Goal: Task Accomplishment & Management: Use online tool/utility

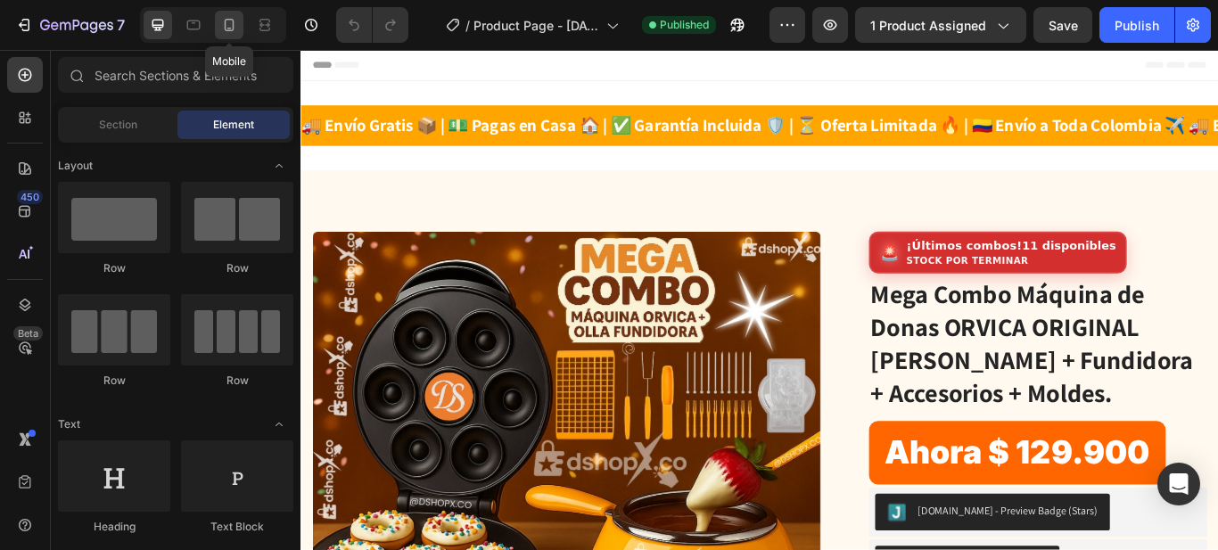
click at [234, 19] on icon at bounding box center [229, 25] width 18 height 18
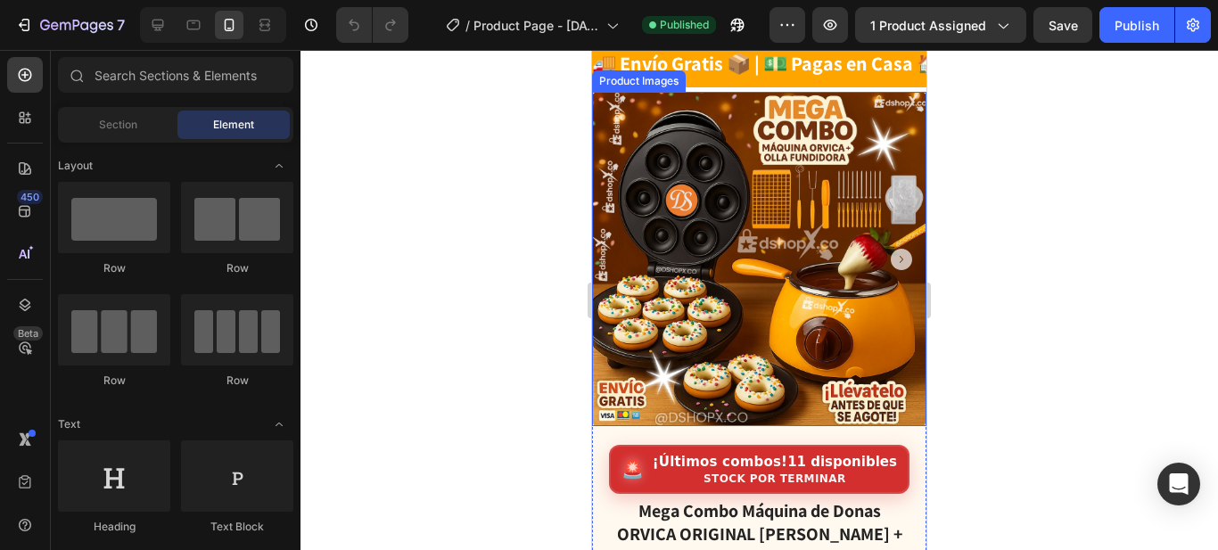
scroll to position [89, 0]
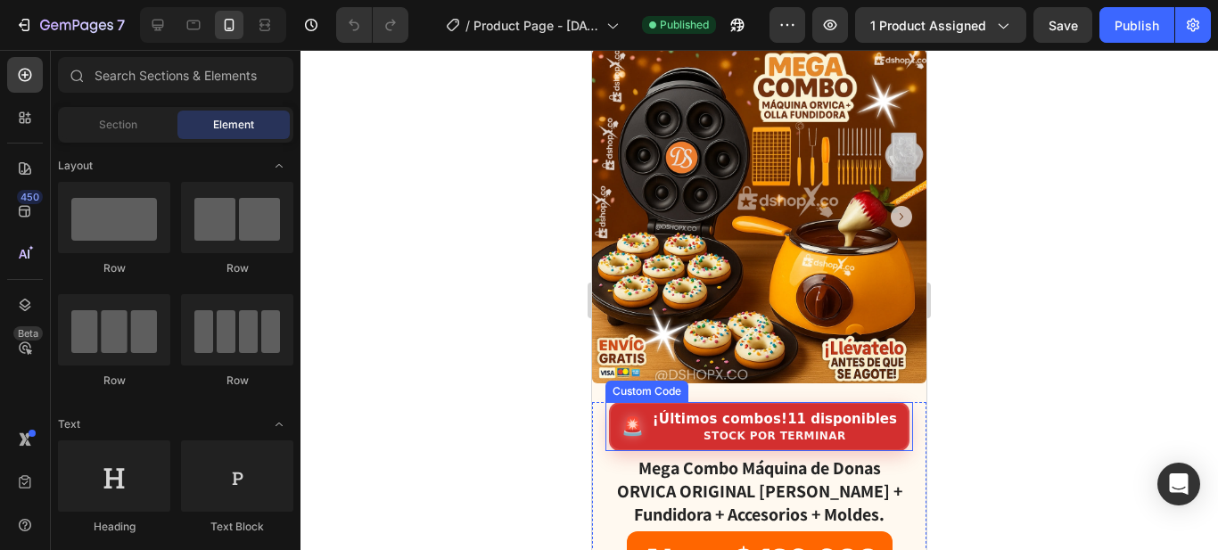
click at [778, 411] on strong "¡Últimos combos!" at bounding box center [719, 419] width 135 height 16
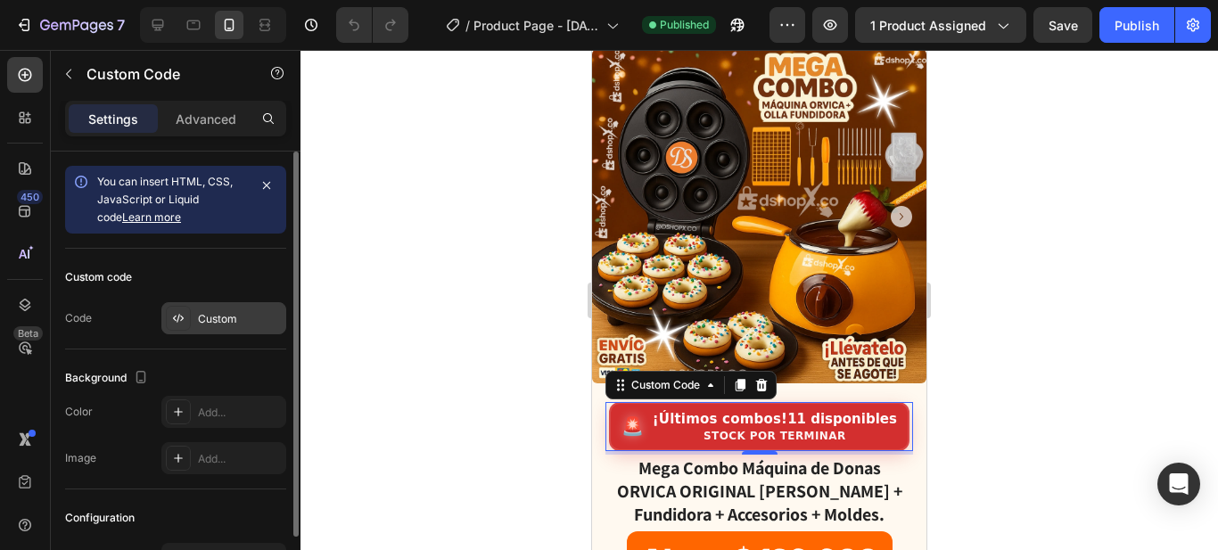
click at [232, 321] on div "Custom" at bounding box center [240, 319] width 84 height 16
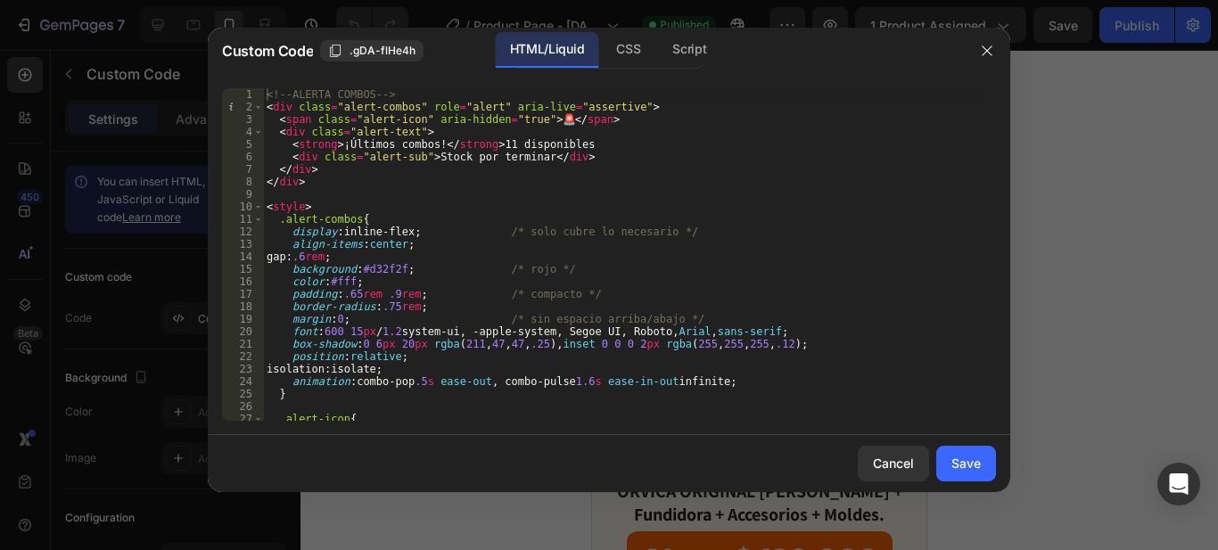
click at [426, 150] on div "<!-- ALERTA COMBOS --> < div class = "alert-combos" role = "alert" aria-live = …" at bounding box center [622, 266] width 719 height 357
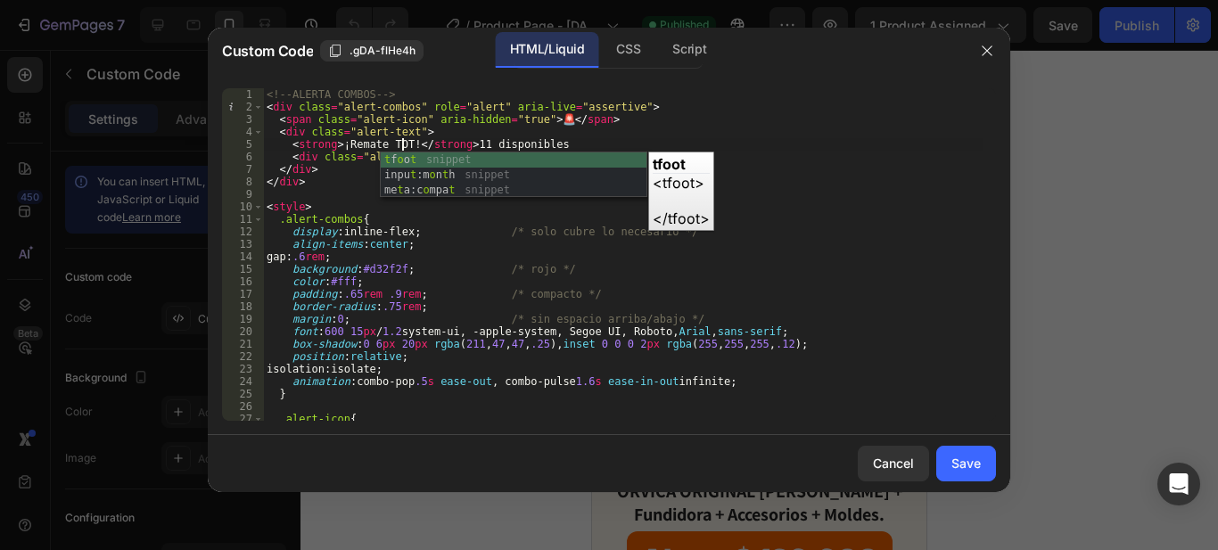
scroll to position [0, 12]
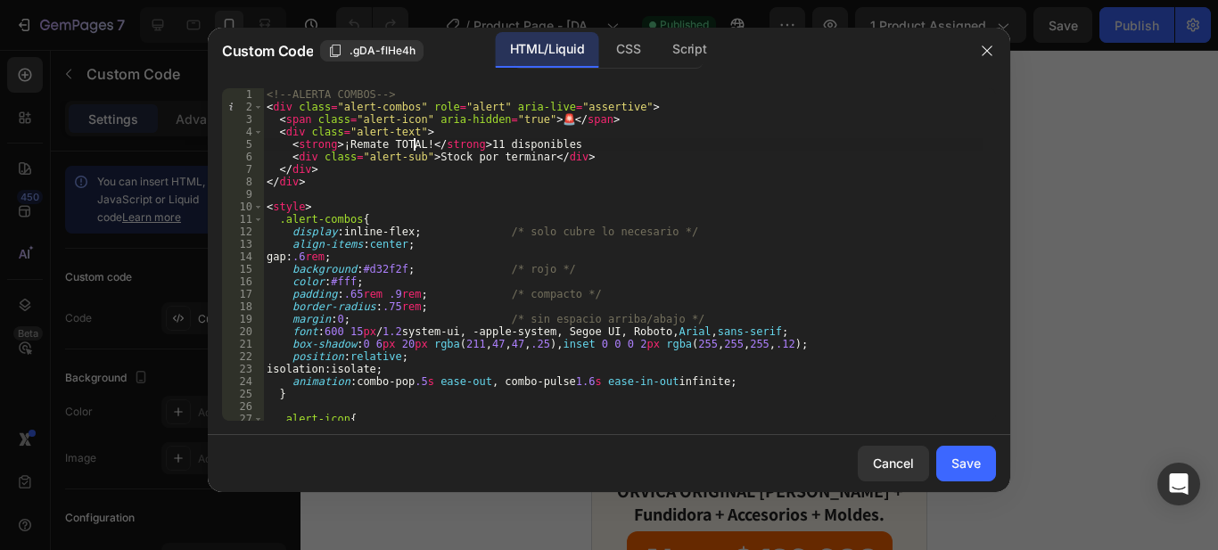
click at [487, 177] on div "<!-- ALERTA COMBOS --> < div class = "alert-combos" role = "alert" aria-live = …" at bounding box center [622, 266] width 719 height 357
type textarea "</div>"
click at [974, 467] on div "Save" at bounding box center [965, 463] width 29 height 19
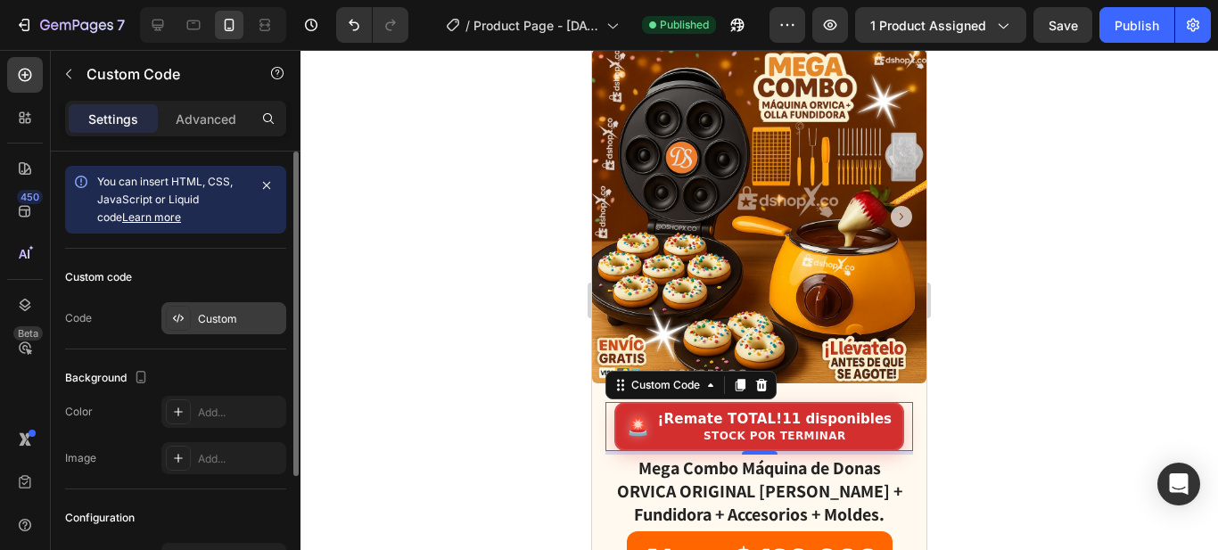
click at [222, 319] on div "Custom" at bounding box center [240, 319] width 84 height 16
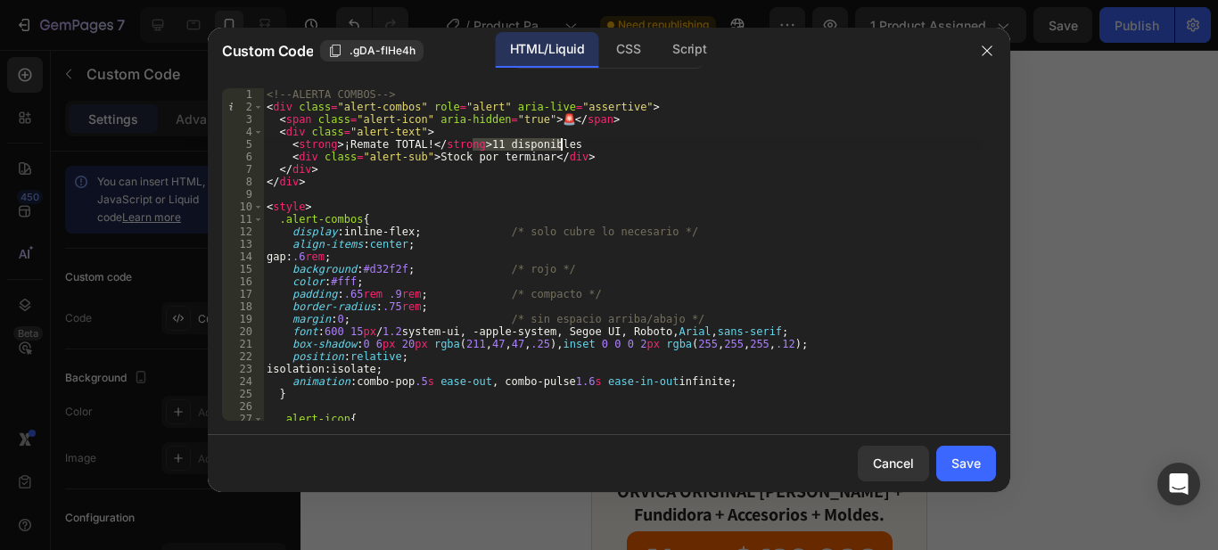
drag, startPoint x: 475, startPoint y: 147, endPoint x: 575, endPoint y: 145, distance: 99.8
click at [575, 145] on div "<!-- ALERTA COMBOS --> < div class = "alert-combos" role = "alert" aria-live = …" at bounding box center [622, 266] width 719 height 357
type textarea "<strong>¡Remate TOTAL!</strong>"
click at [972, 464] on div "Save" at bounding box center [965, 463] width 29 height 19
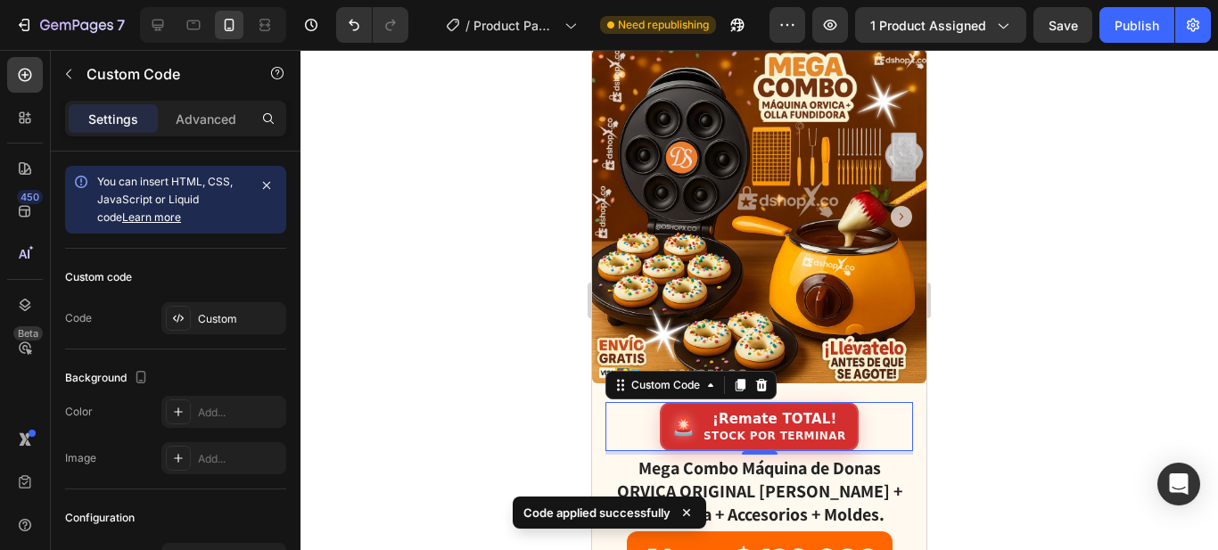
click at [1018, 429] on div at bounding box center [758, 300] width 917 height 500
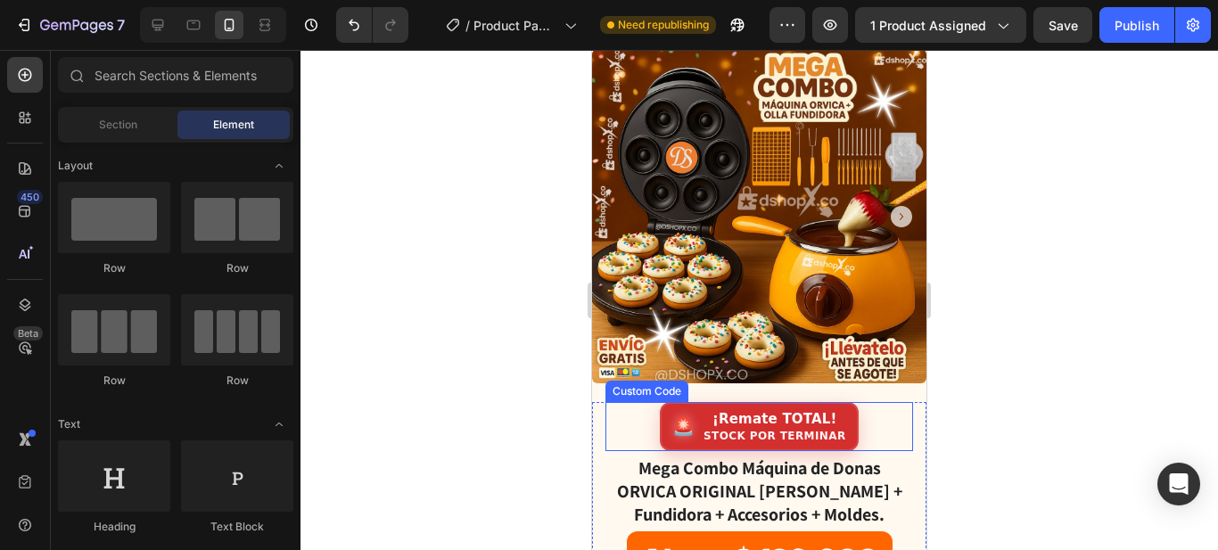
click at [725, 411] on strong "¡Remate TOTAL!" at bounding box center [774, 419] width 125 height 16
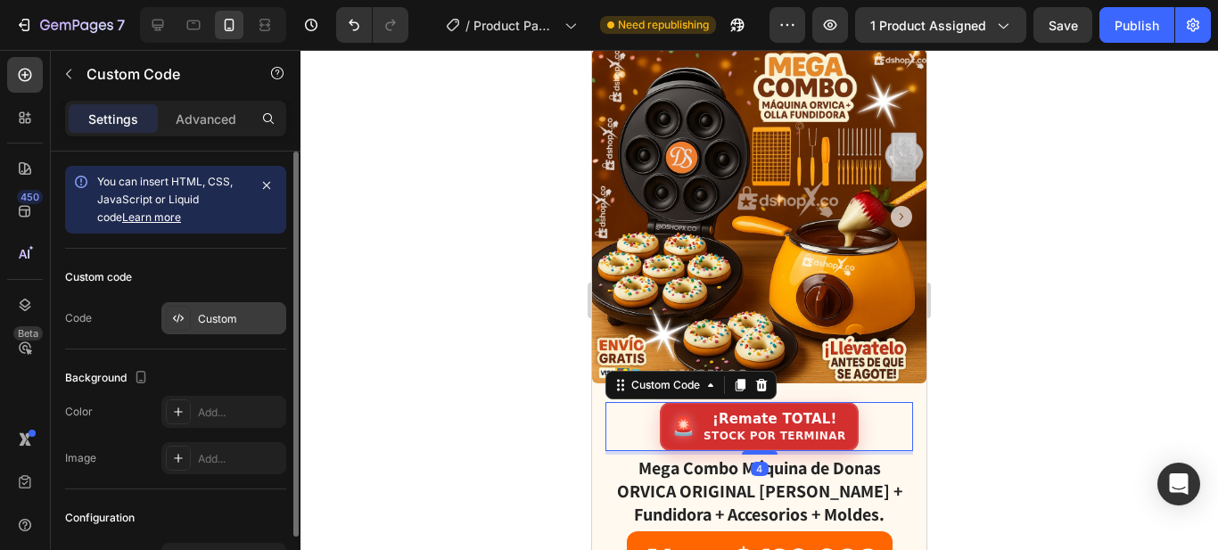
click at [243, 313] on div "Custom" at bounding box center [240, 319] width 84 height 16
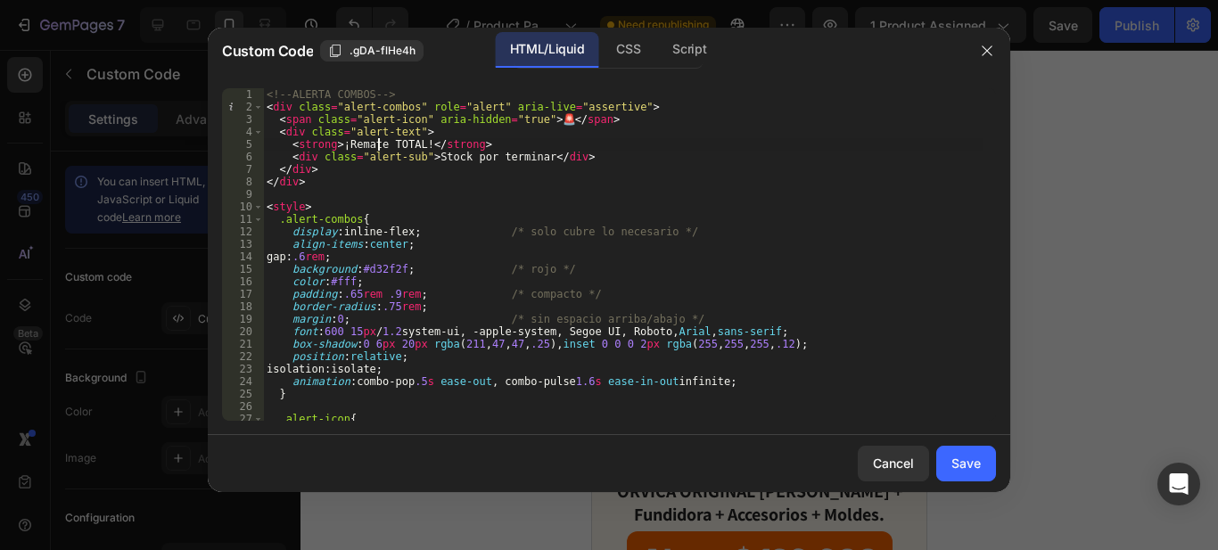
drag, startPoint x: 376, startPoint y: 146, endPoint x: 395, endPoint y: 111, distance: 39.5
click at [376, 145] on div "<!-- ALERTA COMBOS --> < div class = "alert-combos" role = "alert" aria-live = …" at bounding box center [622, 266] width 719 height 357
type textarea "<strong>¡REMATE TOTAL!</strong>"
click at [973, 462] on div "Save" at bounding box center [965, 463] width 29 height 19
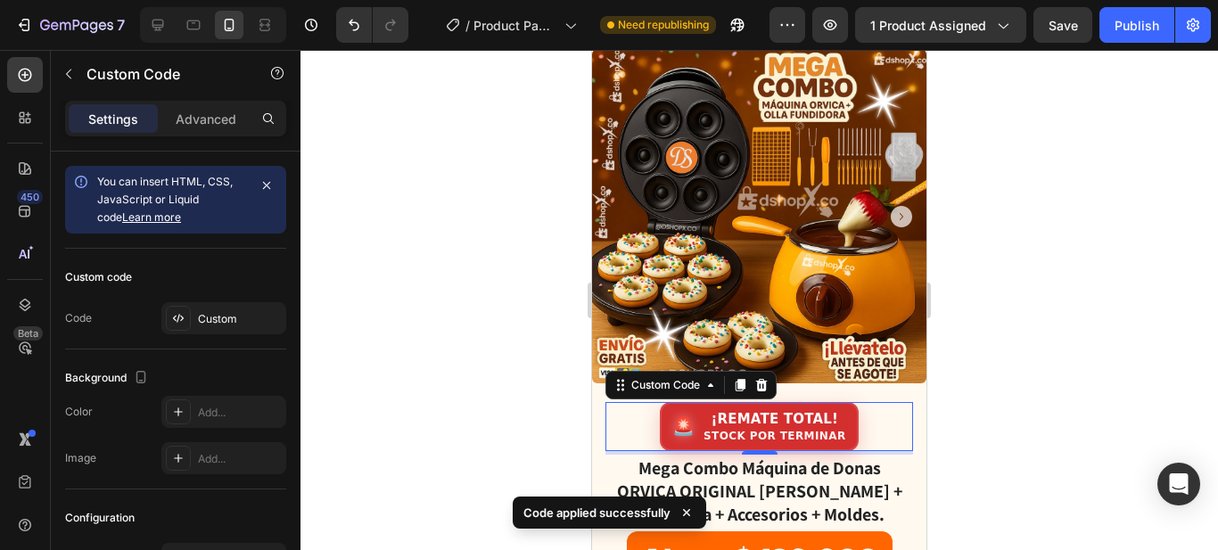
click at [1013, 338] on div at bounding box center [758, 300] width 917 height 500
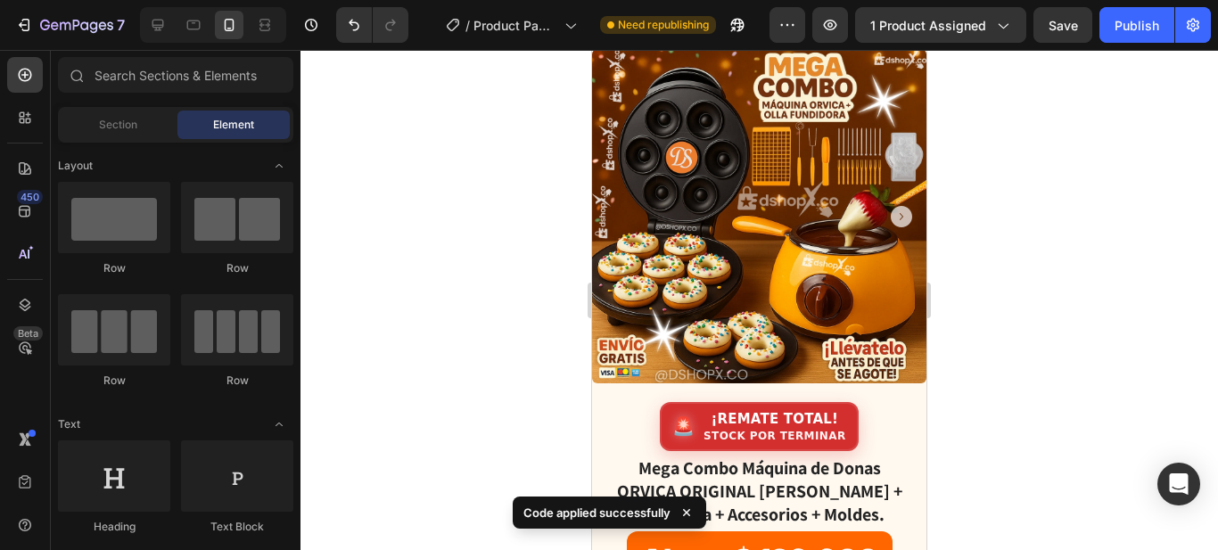
drag, startPoint x: 1117, startPoint y: 31, endPoint x: 1114, endPoint y: 48, distance: 17.1
click at [1117, 30] on div "Publish" at bounding box center [1136, 25] width 45 height 19
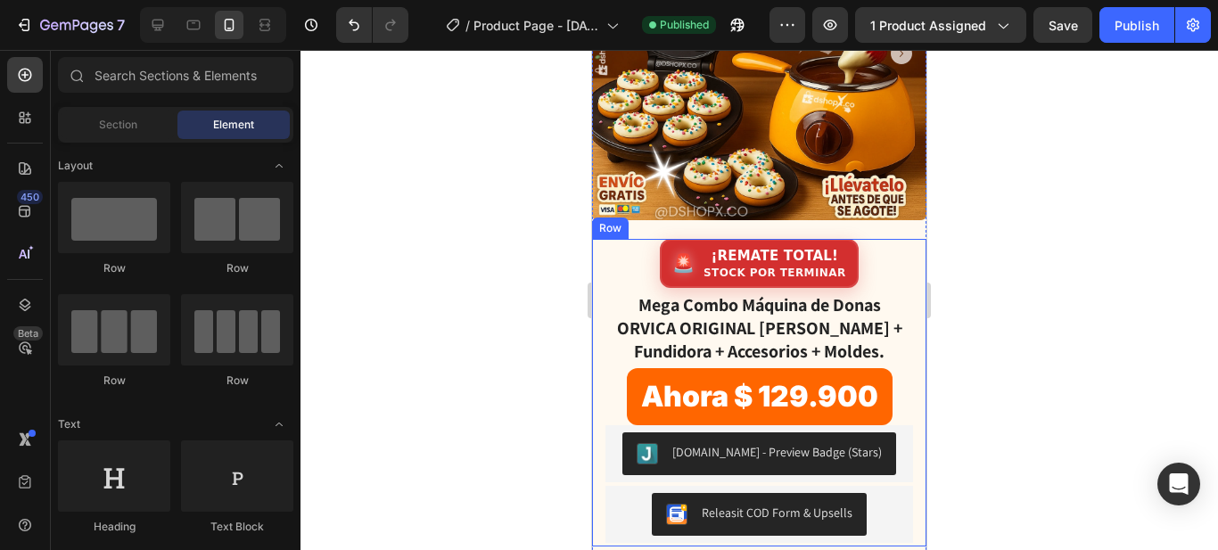
scroll to position [267, 0]
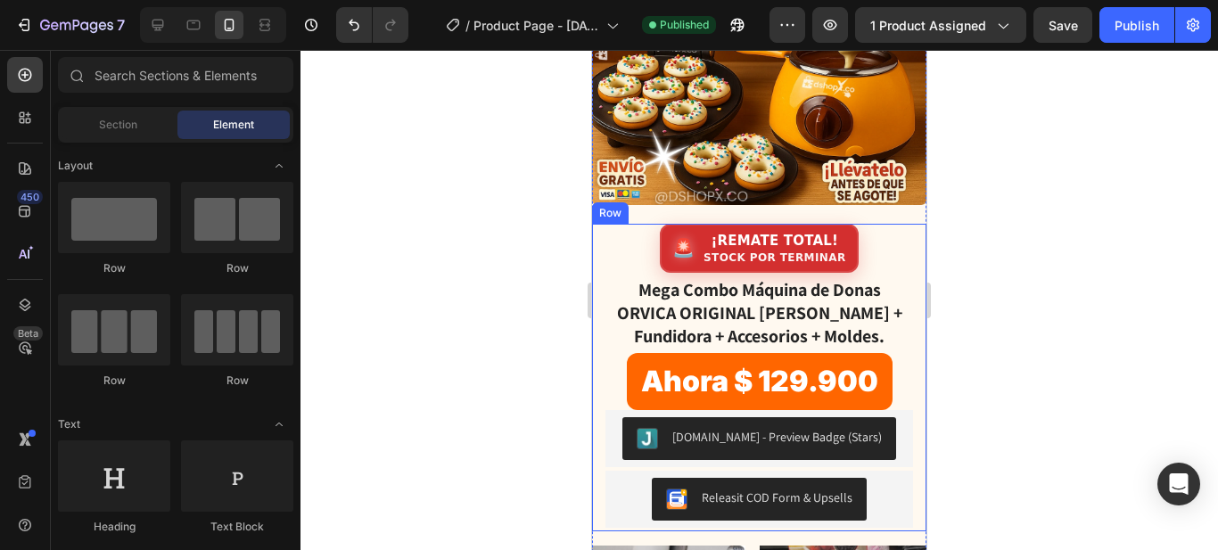
click at [455, 128] on div at bounding box center [758, 300] width 917 height 500
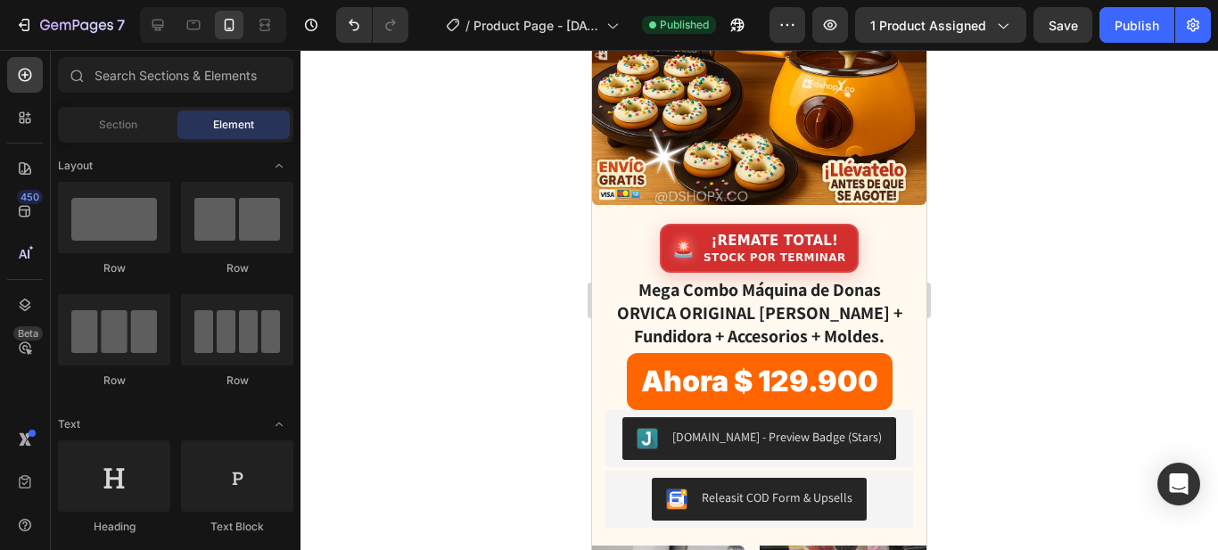
click at [994, 133] on div at bounding box center [758, 300] width 917 height 500
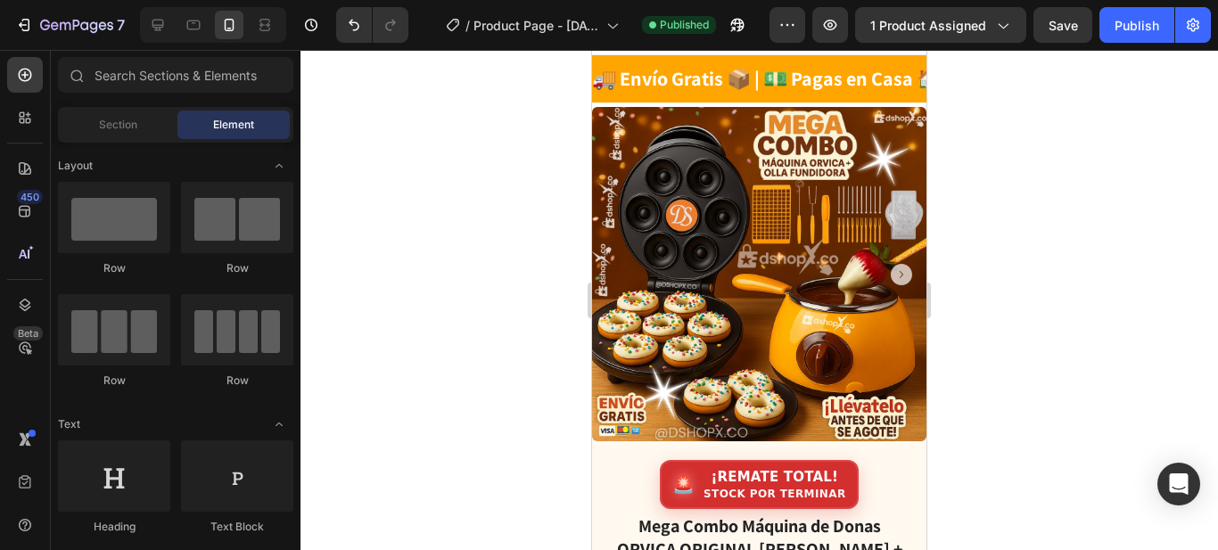
scroll to position [0, 0]
